Goal: Information Seeking & Learning: Check status

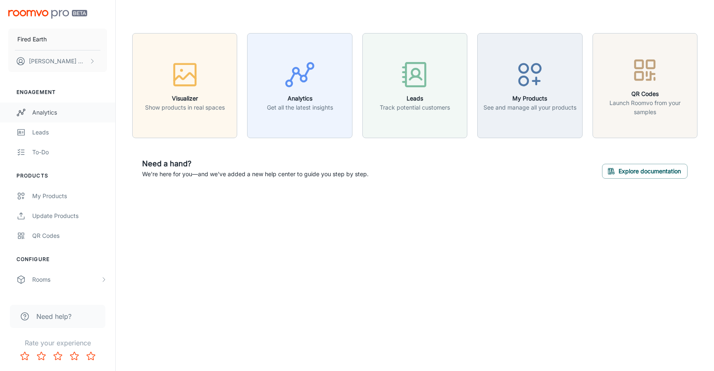
click at [42, 115] on div "Analytics" at bounding box center [69, 112] width 75 height 9
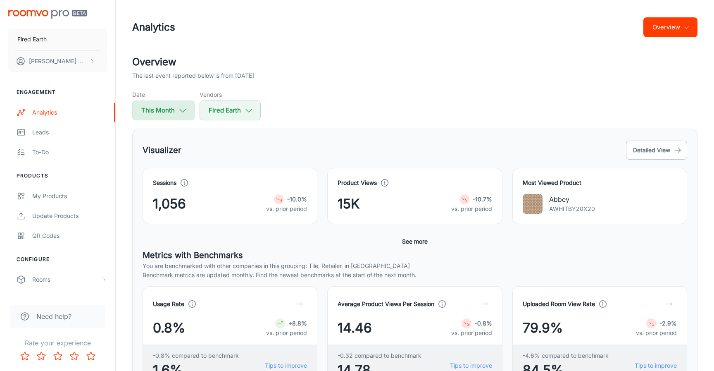
click at [183, 110] on polyline "button" at bounding box center [183, 110] width 6 height 3
select select "8"
select select "2025"
select select "8"
select select "2025"
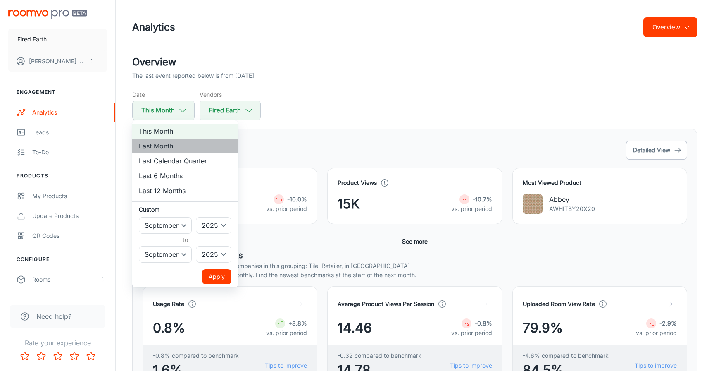
click at [177, 141] on li "Last Month" at bounding box center [185, 145] width 106 height 15
select select "7"
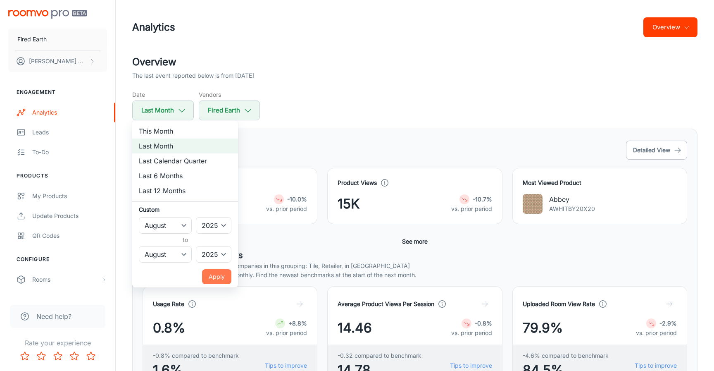
click at [219, 279] on button "Apply" at bounding box center [216, 276] width 29 height 15
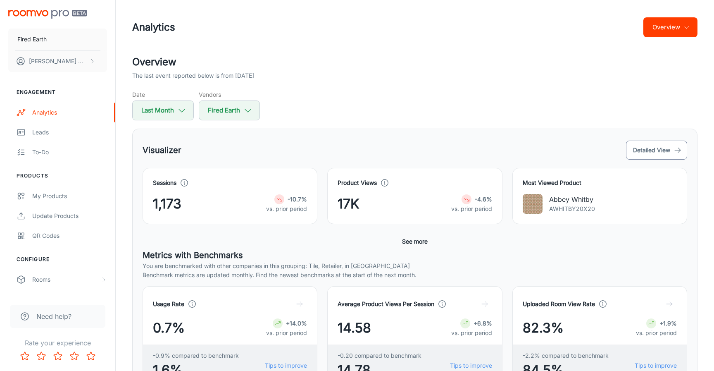
click at [662, 152] on button "Detailed View" at bounding box center [656, 150] width 61 height 19
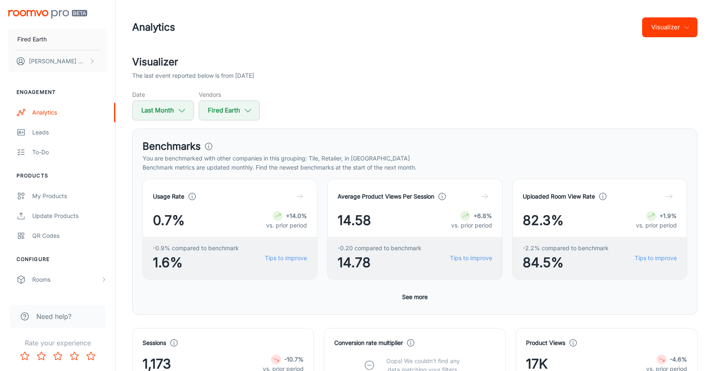
click at [689, 33] on button "Visualizer" at bounding box center [669, 27] width 55 height 20
click at [662, 49] on li "Overview" at bounding box center [675, 48] width 43 height 15
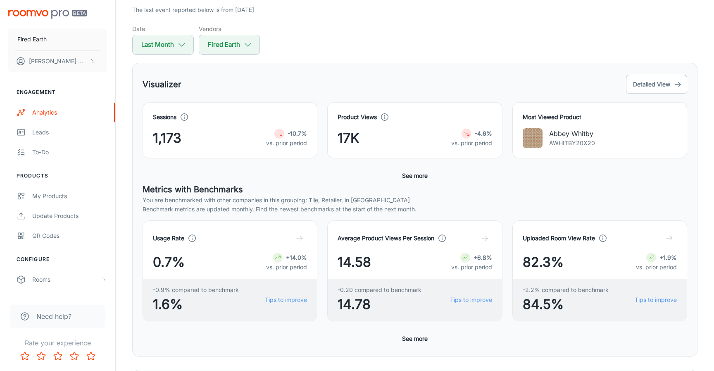
scroll to position [67, 0]
